Goal: Information Seeking & Learning: Learn about a topic

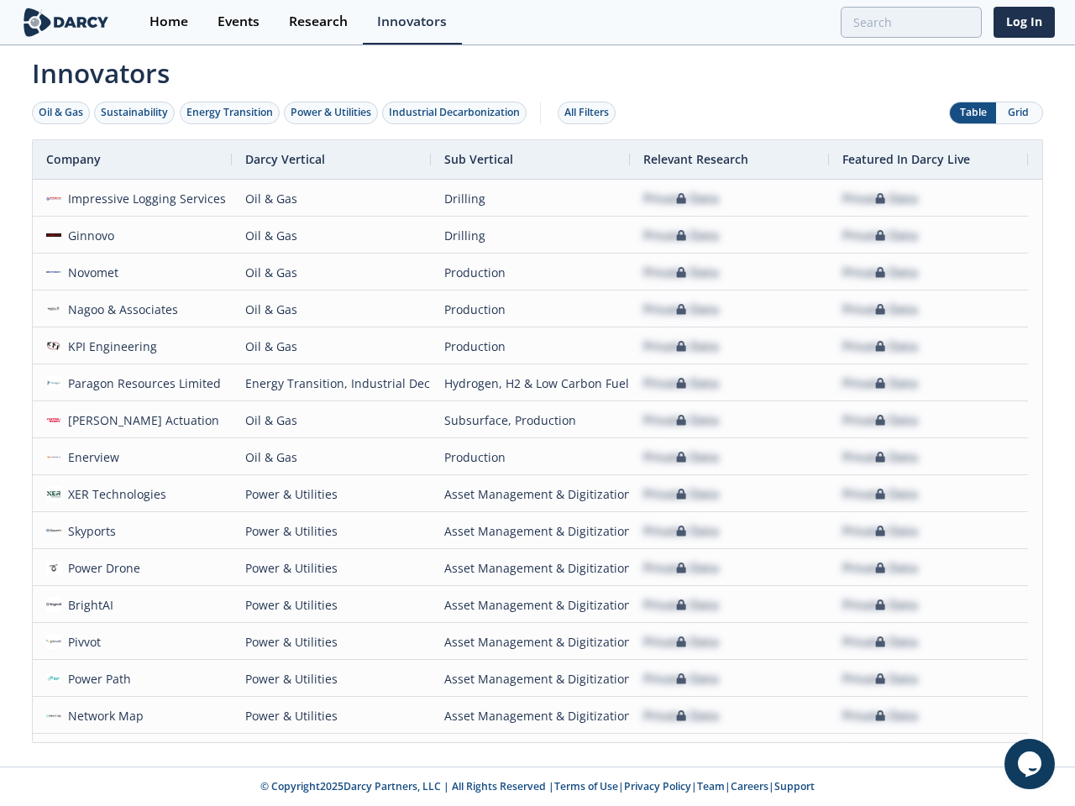
click at [61, 112] on div "Oil & Gas" at bounding box center [61, 112] width 44 height 15
click at [135, 112] on div "Sustainability" at bounding box center [134, 112] width 67 height 15
click at [230, 112] on div "Energy Transition" at bounding box center [229, 112] width 86 height 15
click at [332, 112] on div "Power & Utilities" at bounding box center [330, 112] width 81 height 15
click at [458, 112] on div "Industrial Decarbonization" at bounding box center [454, 112] width 131 height 15
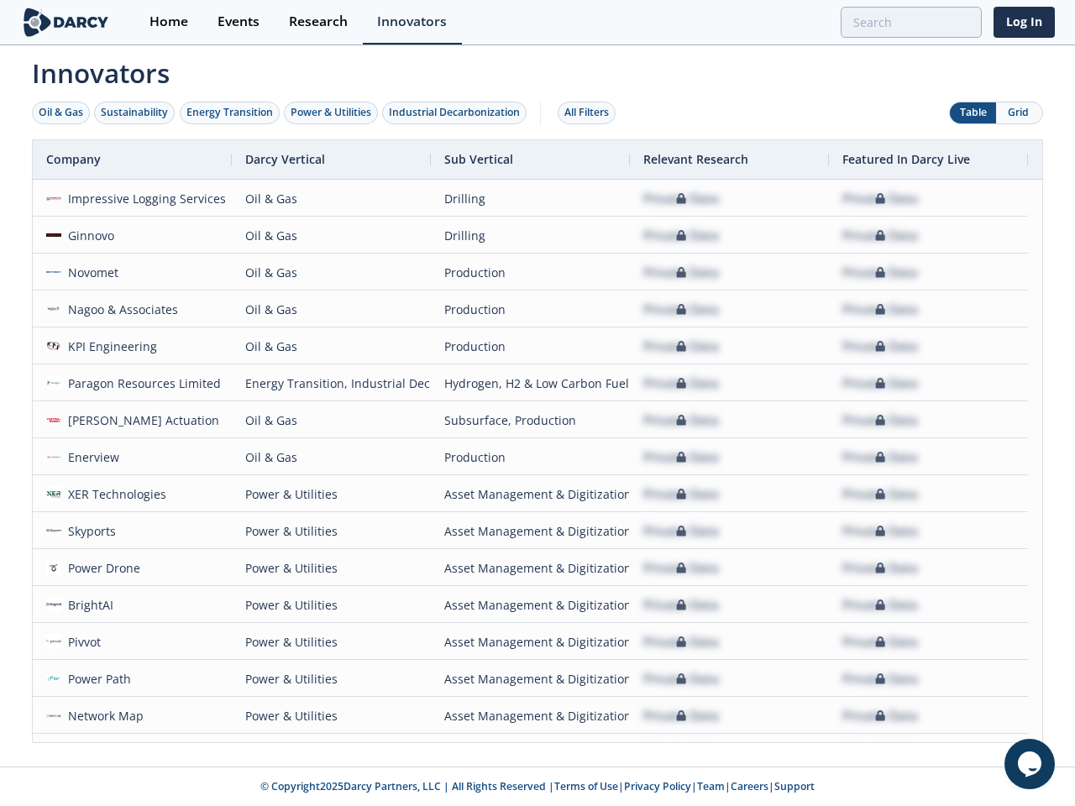
click at [591, 112] on div "All Filters" at bounding box center [586, 112] width 44 height 15
